Goal: Find specific page/section: Find specific page/section

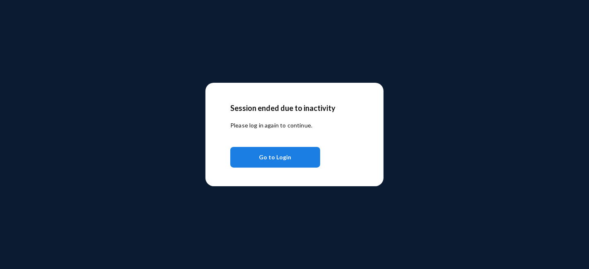
click at [277, 161] on span "Go to Login" at bounding box center [275, 157] width 32 height 15
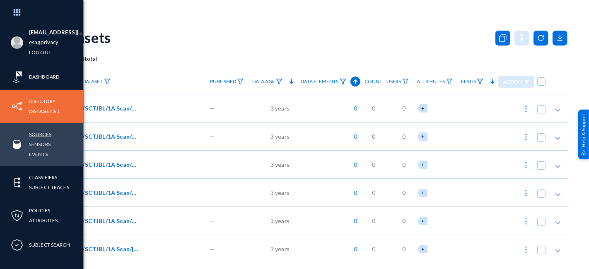
click at [45, 137] on link "Sources" at bounding box center [40, 135] width 22 height 10
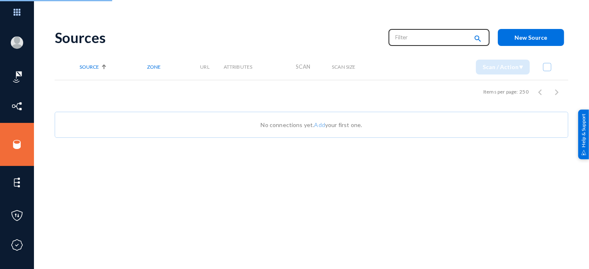
click at [410, 43] on input "text" at bounding box center [431, 37] width 73 height 12
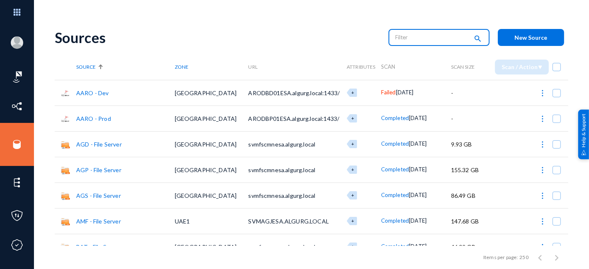
click at [410, 43] on input "text" at bounding box center [431, 37] width 73 height 12
type input "one"
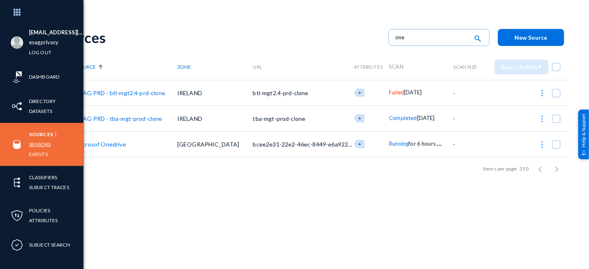
click at [42, 145] on link "Sensors" at bounding box center [40, 145] width 22 height 10
